Goal: Navigation & Orientation: Find specific page/section

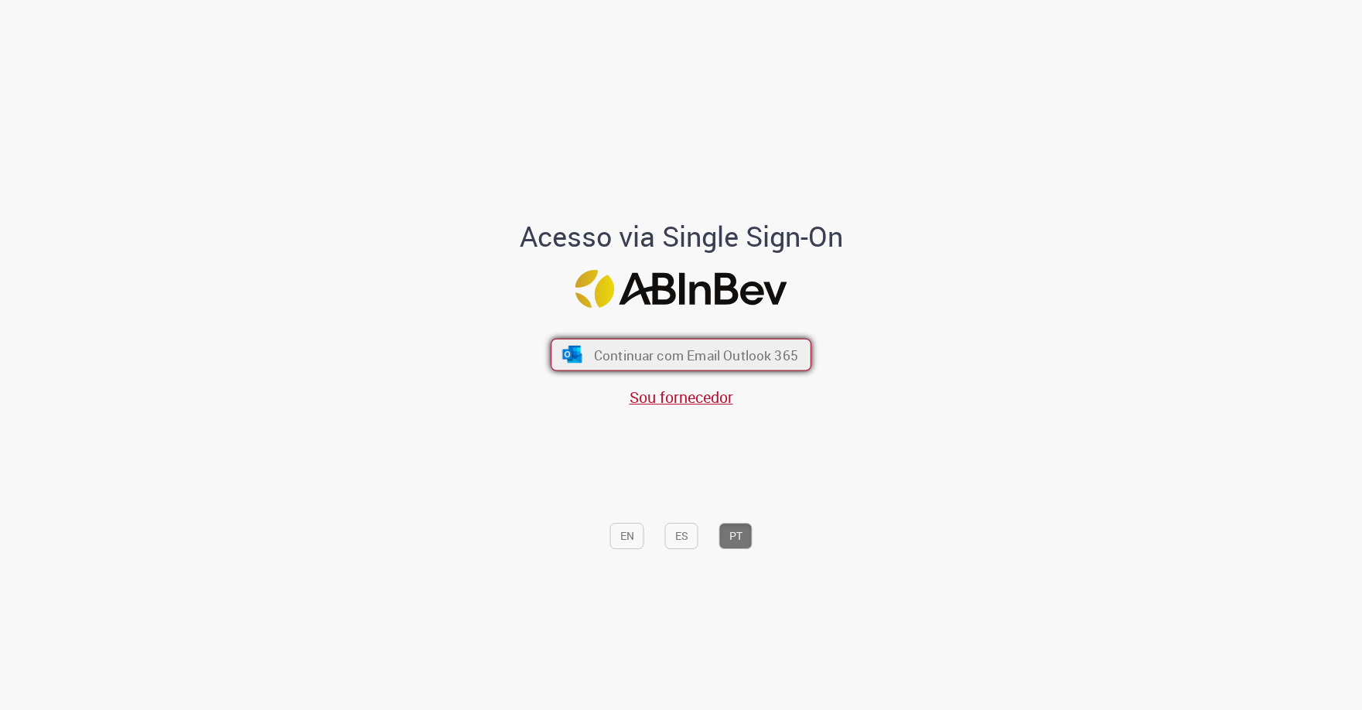
click at [602, 346] on span "Continuar com Email Outlook 365" at bounding box center [696, 355] width 204 height 18
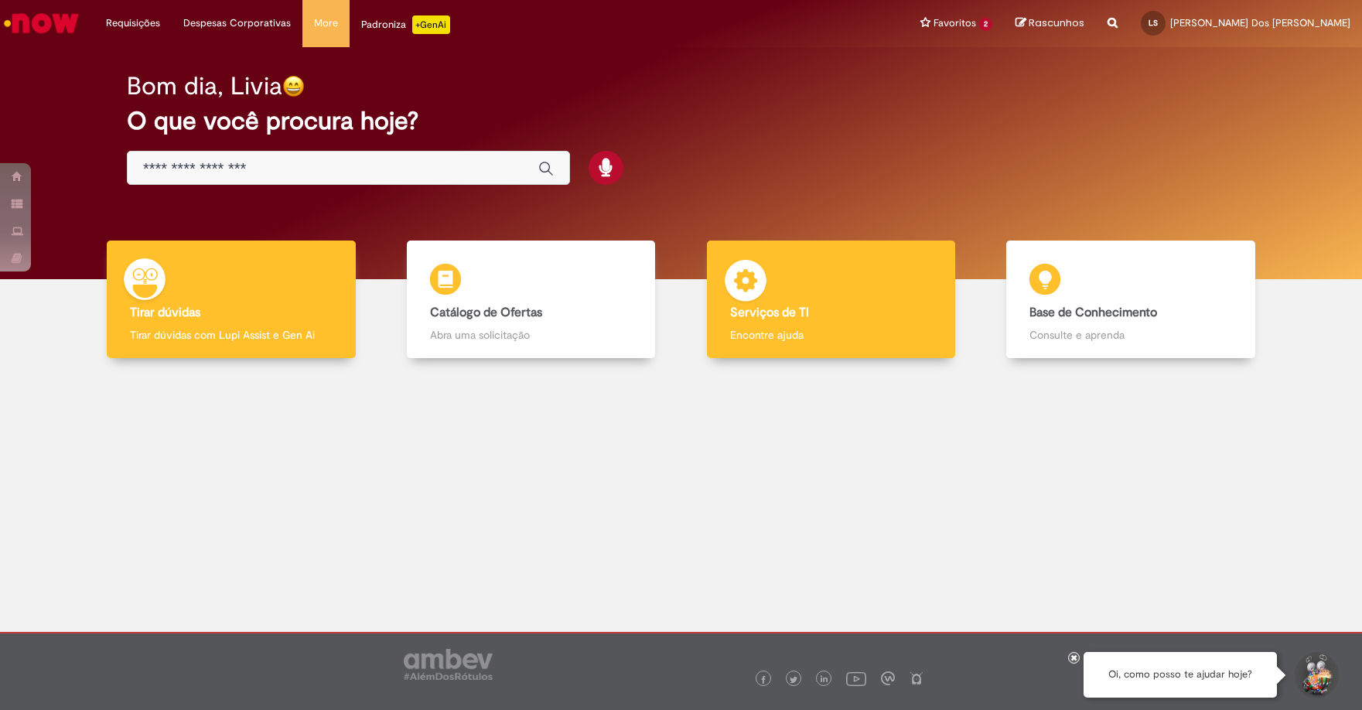
click at [769, 258] on div "Serviços de TI Serviços de TI Encontre ajuda" at bounding box center [831, 299] width 248 height 118
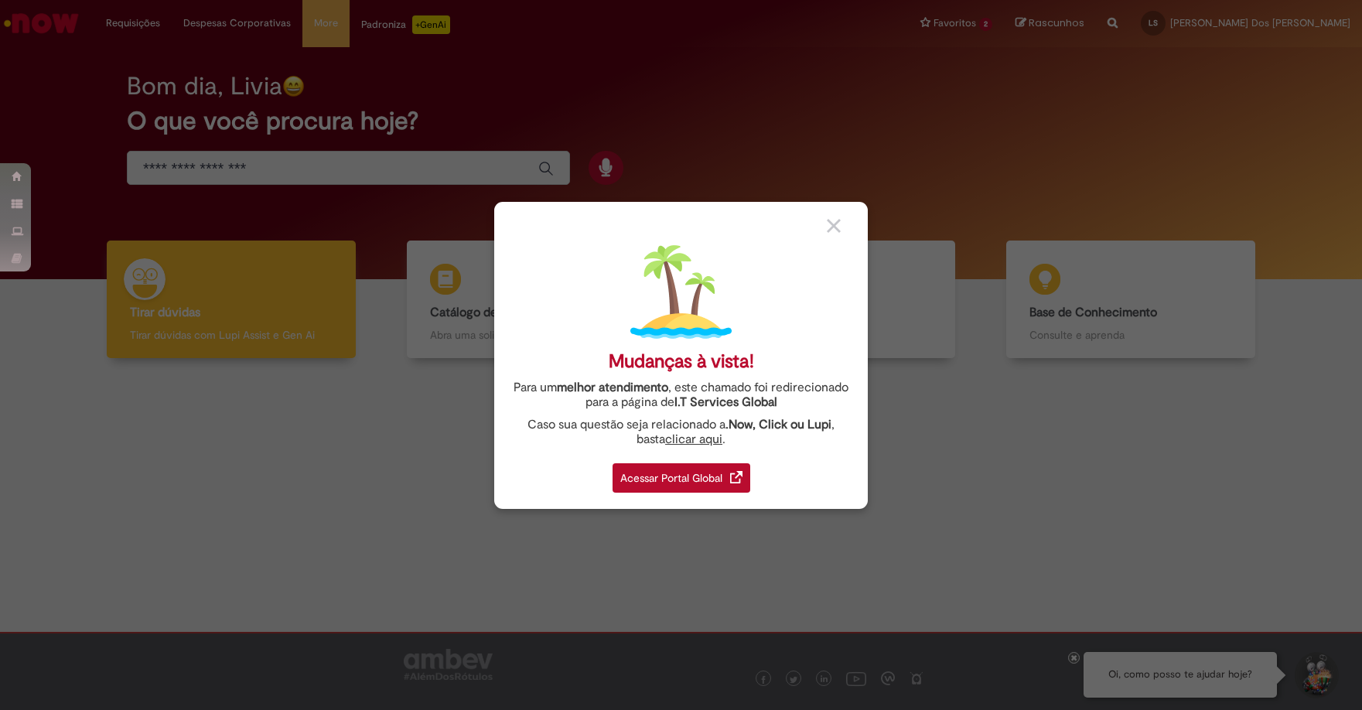
click at [635, 472] on div "Acessar Portal Global" at bounding box center [681, 477] width 138 height 29
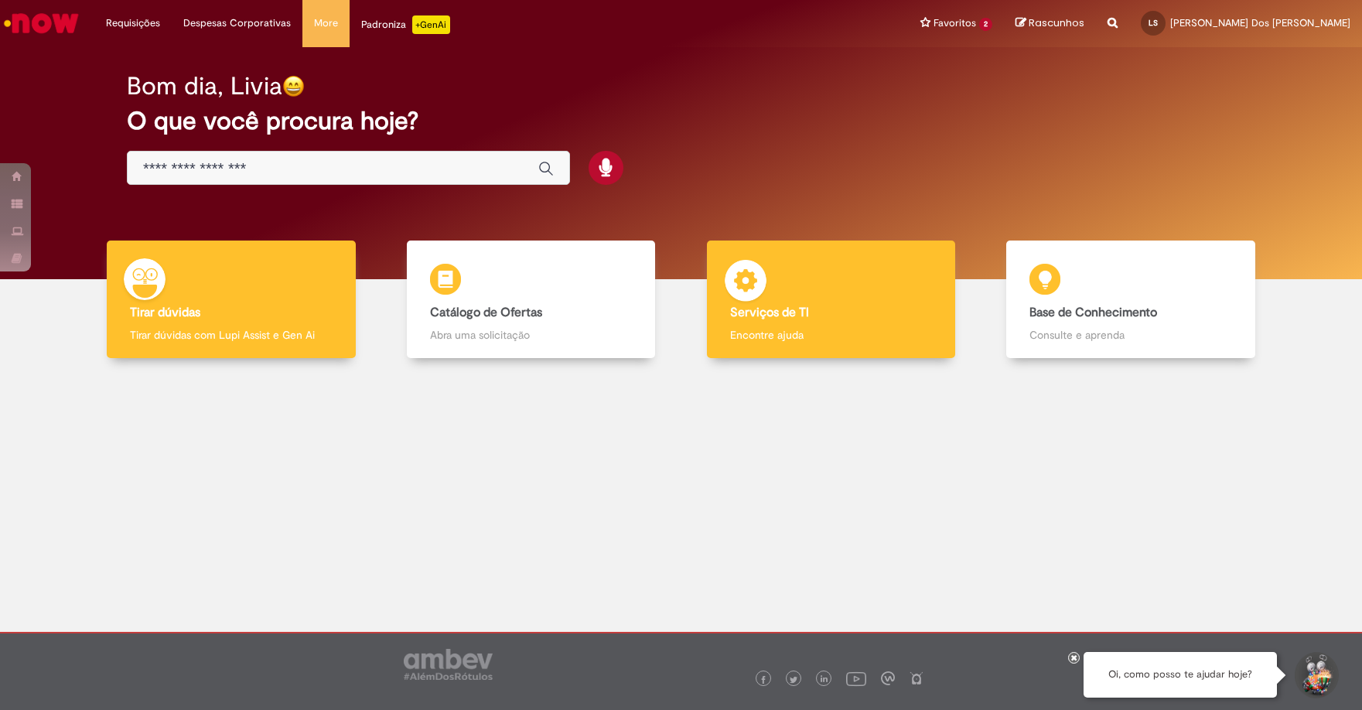
click at [743, 329] on p "Encontre ajuda" at bounding box center [831, 334] width 202 height 15
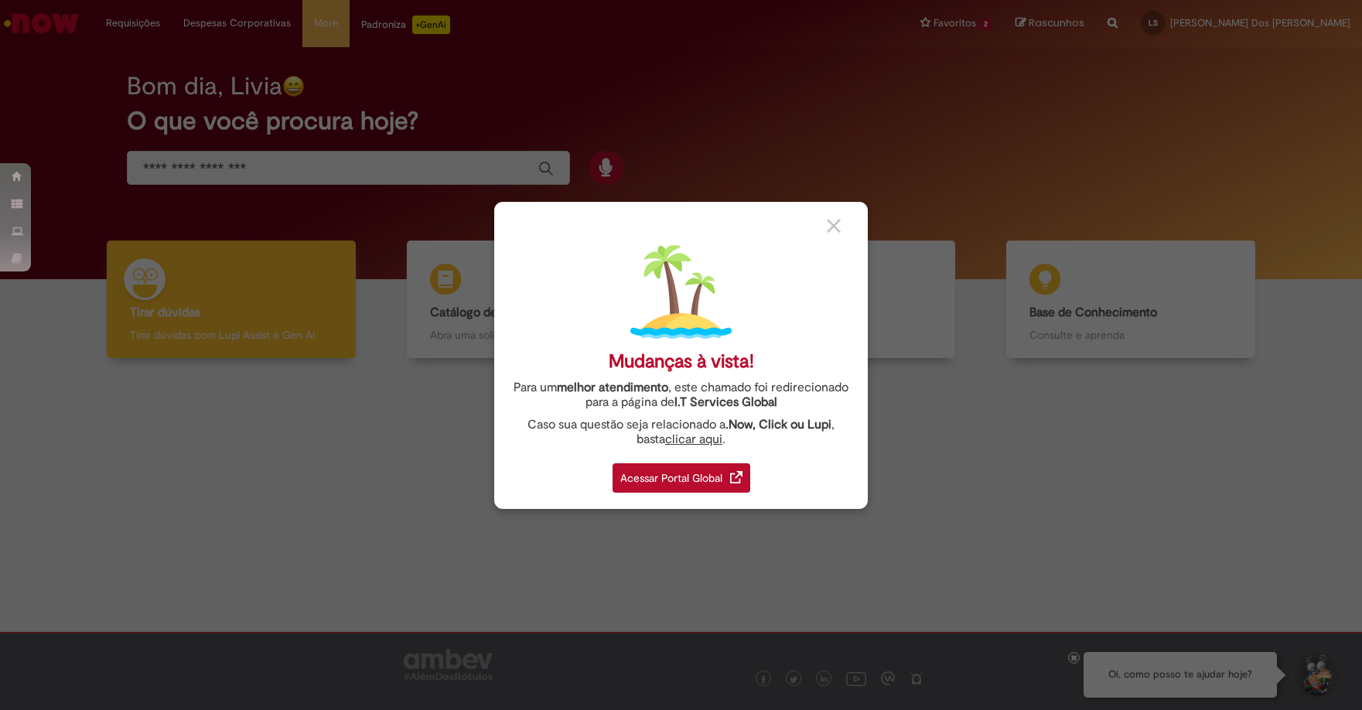
click at [692, 472] on div "Acessar Portal Global" at bounding box center [681, 477] width 138 height 29
